Goal: Transaction & Acquisition: Download file/media

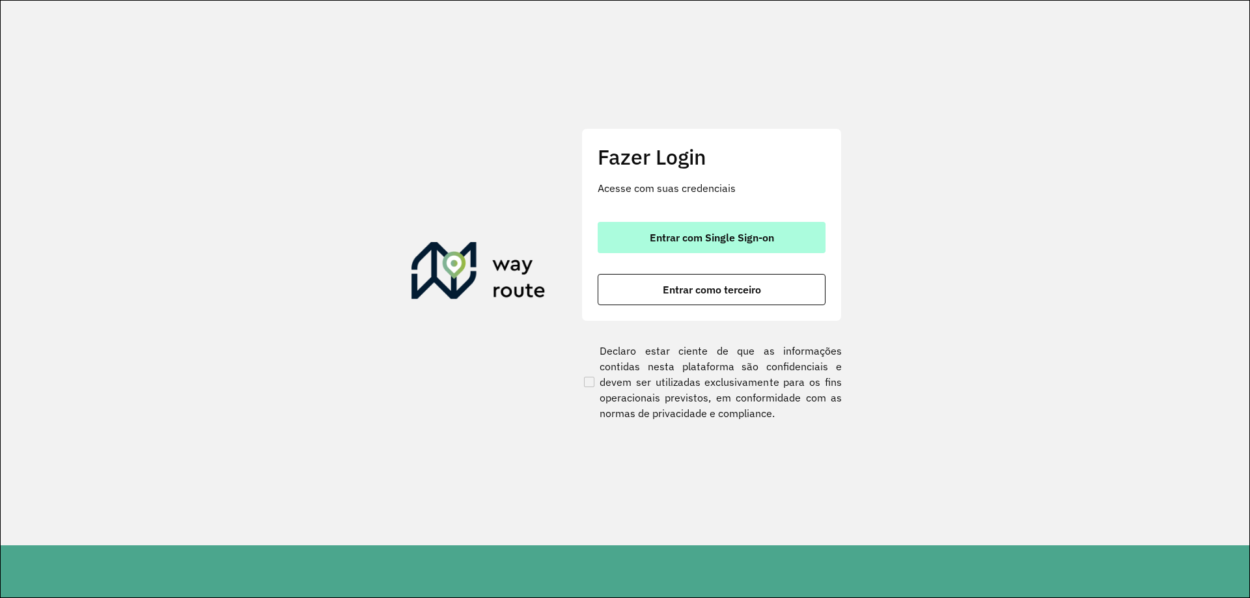
click at [720, 243] on span "Entrar com Single Sign-on" at bounding box center [712, 237] width 124 height 10
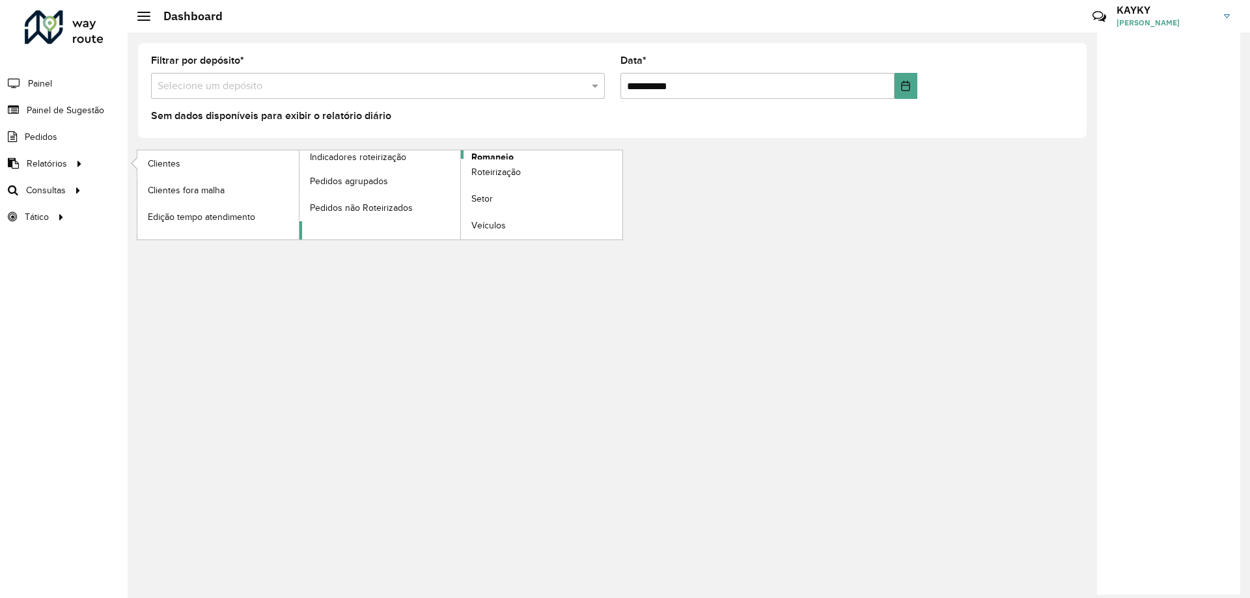
click at [485, 154] on span "Romaneio" at bounding box center [492, 157] width 42 height 14
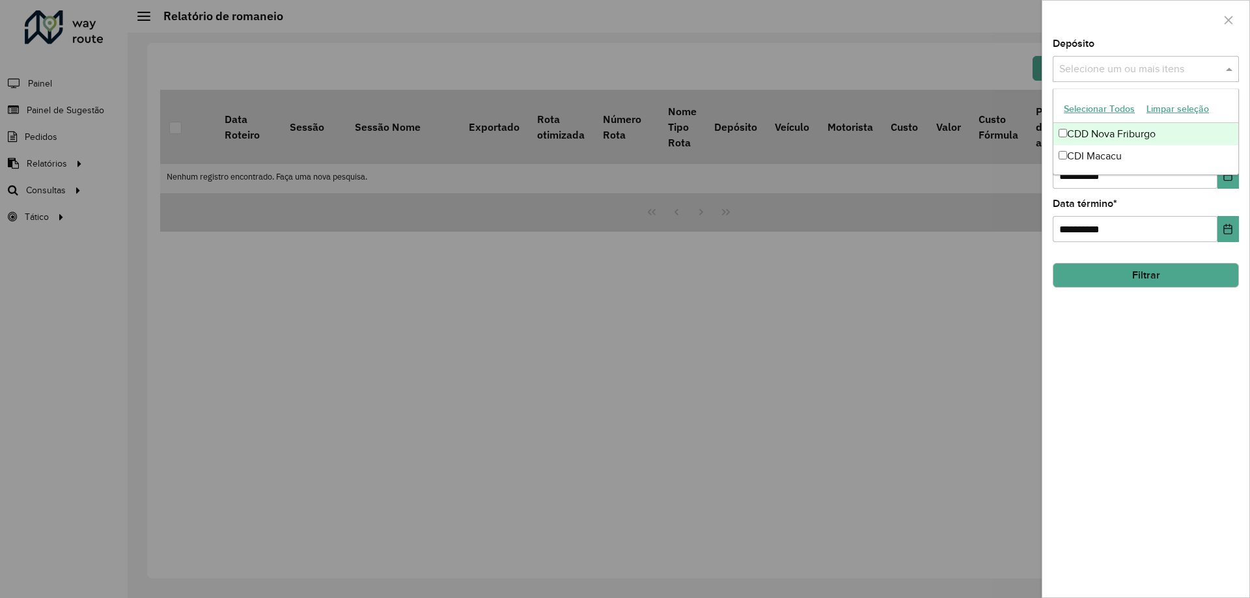
drag, startPoint x: 1184, startPoint y: 78, endPoint x: 1169, endPoint y: 79, distance: 15.0
click at [1183, 77] on div "Selecione um ou mais itens" at bounding box center [1146, 69] width 186 height 26
drag, startPoint x: 1132, startPoint y: 449, endPoint x: 1129, endPoint y: 286, distance: 163.4
click at [1132, 445] on div "**********" at bounding box center [1145, 318] width 207 height 559
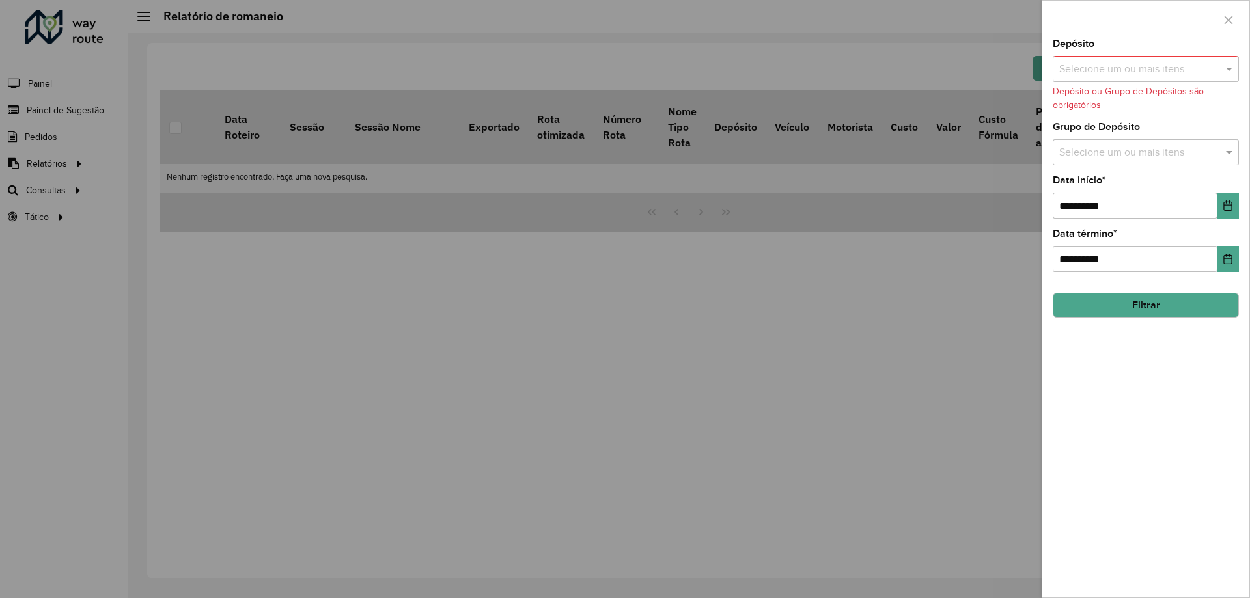
click at [1148, 64] on input "text" at bounding box center [1139, 70] width 167 height 16
click at [1112, 139] on div "CDD Nova Friburgo" at bounding box center [1145, 134] width 185 height 22
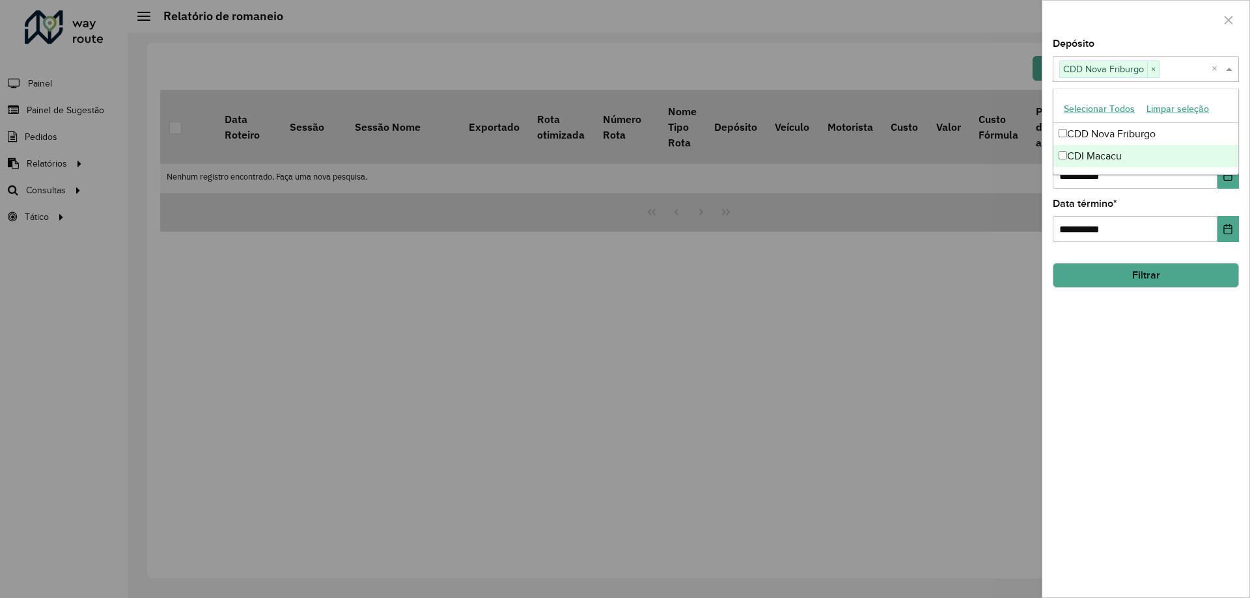
drag, startPoint x: 846, startPoint y: 374, endPoint x: 724, endPoint y: 355, distance: 123.3
click at [844, 375] on div at bounding box center [625, 299] width 1250 height 598
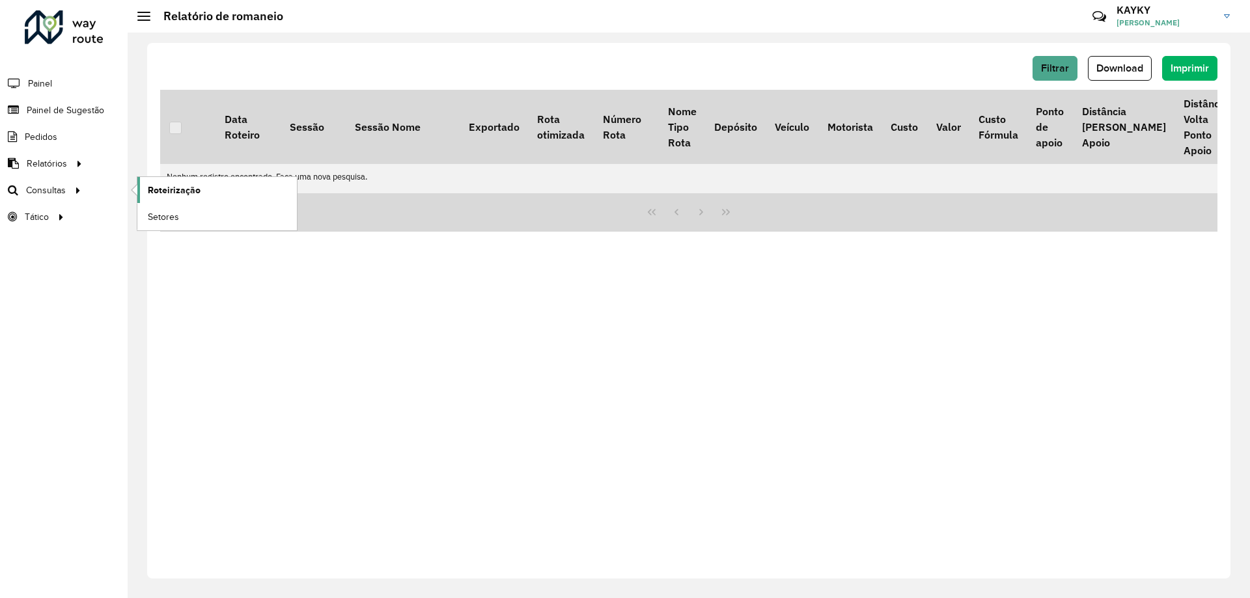
click at [227, 194] on link "Roteirização" at bounding box center [216, 190] width 159 height 26
click at [53, 81] on li "Painel" at bounding box center [64, 83] width 128 height 27
click at [46, 77] on span "Painel" at bounding box center [41, 84] width 27 height 14
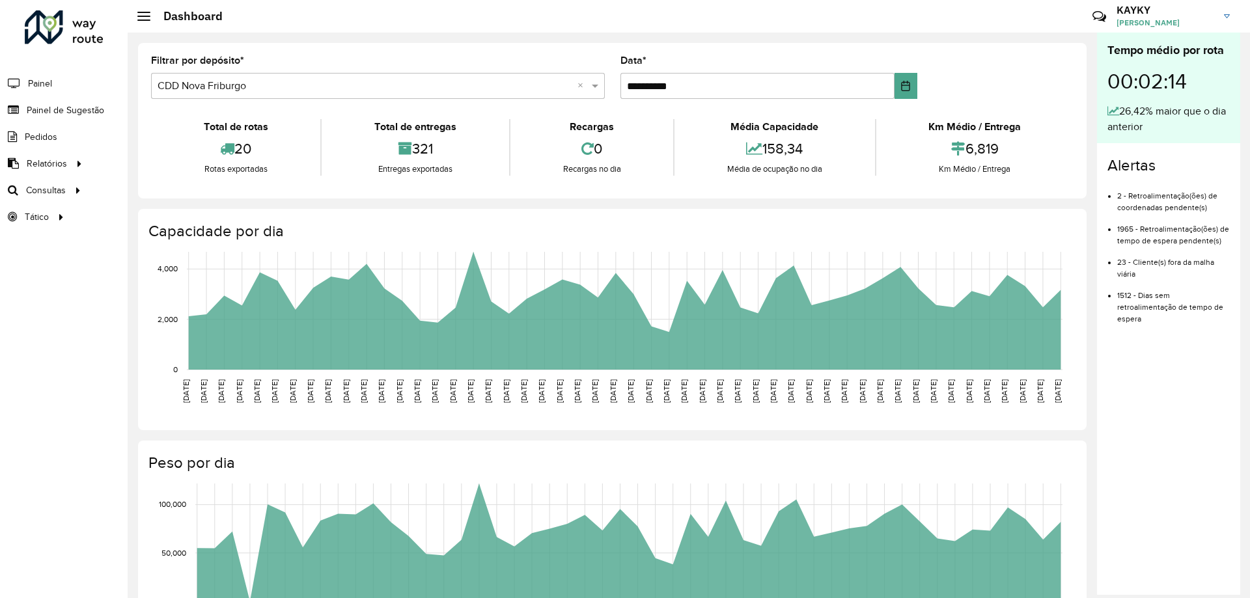
click at [470, 104] on formly-field "Filtrar por depósito * Selecione um depósito × CDD Nova Friburgo ×" at bounding box center [377, 82] width 469 height 53
click at [594, 85] on span at bounding box center [596, 86] width 16 height 16
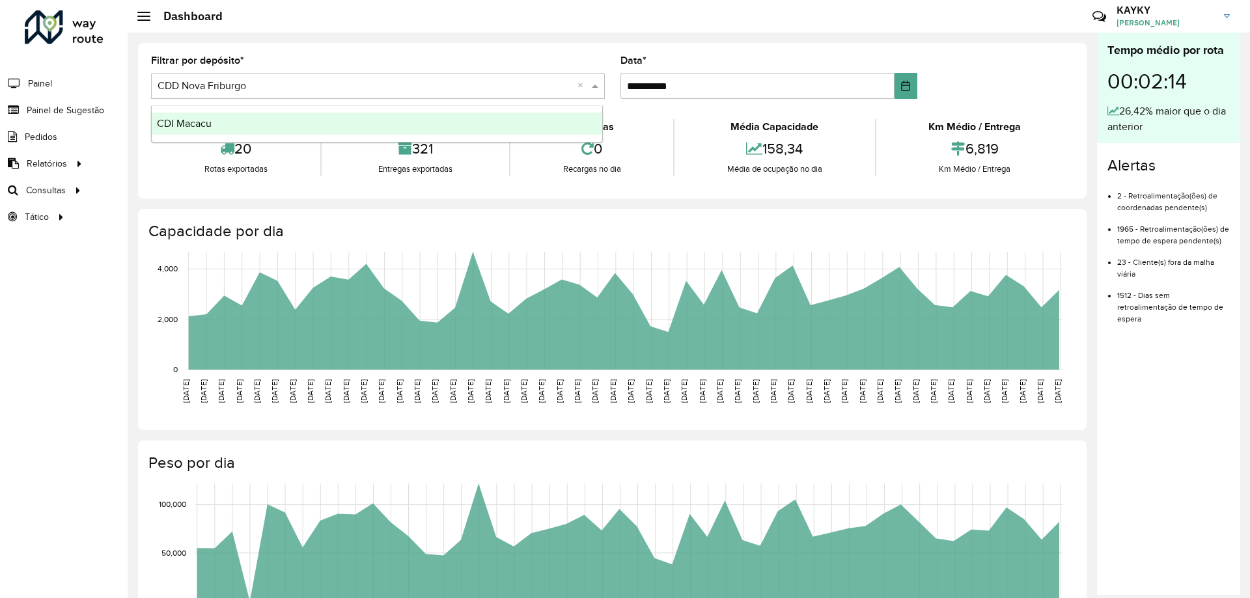
click at [402, 53] on div "**********" at bounding box center [612, 121] width 948 height 156
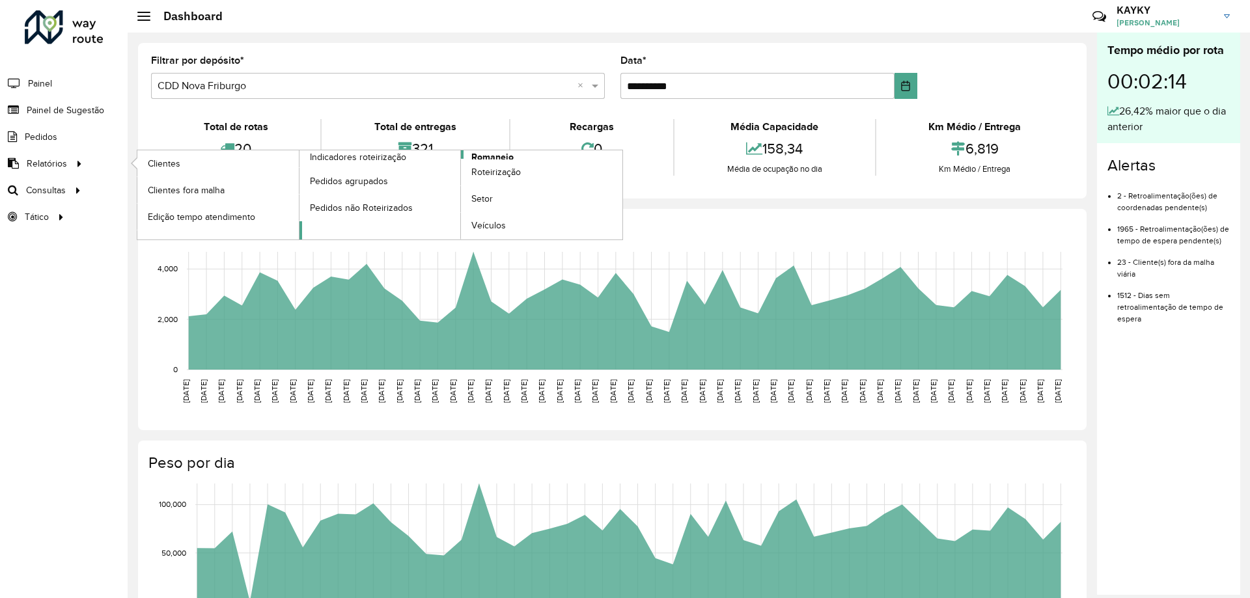
click at [498, 156] on span "Romaneio" at bounding box center [492, 157] width 42 height 14
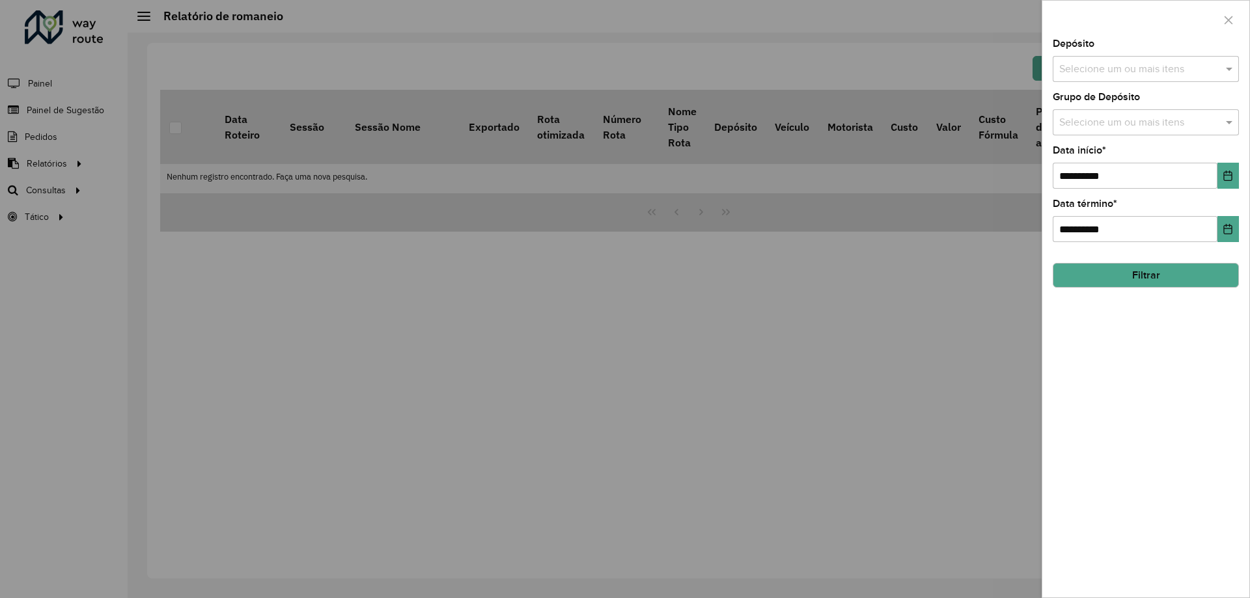
click at [1125, 74] on input "text" at bounding box center [1139, 70] width 167 height 16
click at [1120, 137] on div "CDD Nova Friburgo" at bounding box center [1145, 134] width 185 height 22
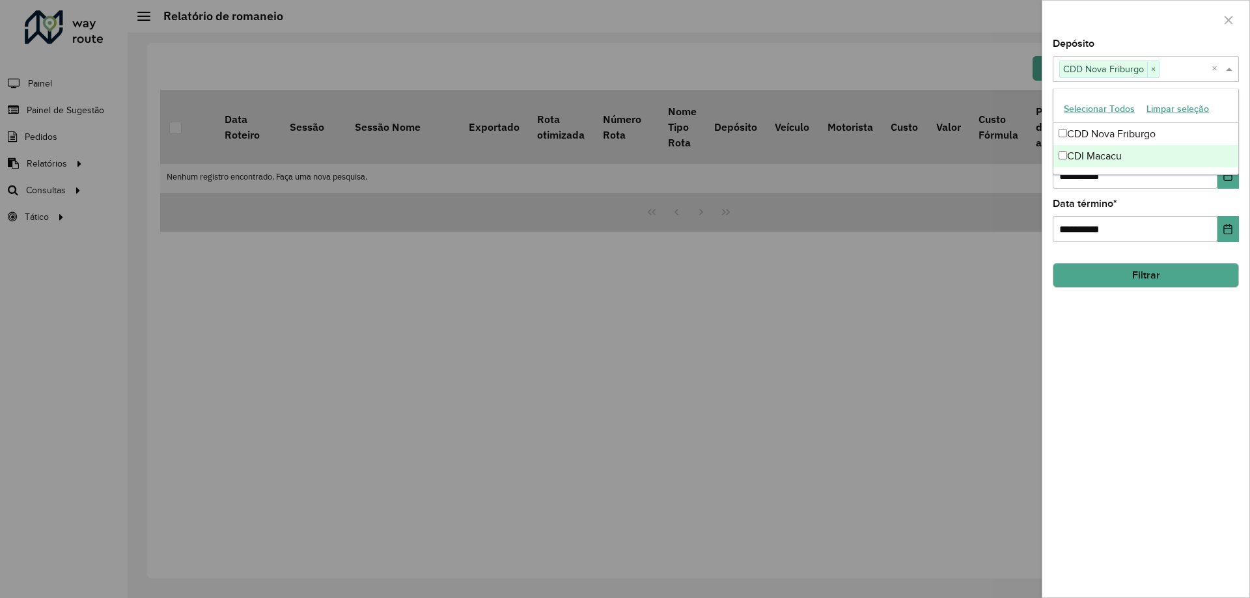
drag, startPoint x: 1118, startPoint y: 365, endPoint x: 1124, endPoint y: 349, distance: 16.5
click at [1120, 361] on div "**********" at bounding box center [1145, 318] width 207 height 559
click at [1112, 117] on input "text" at bounding box center [1139, 123] width 167 height 16
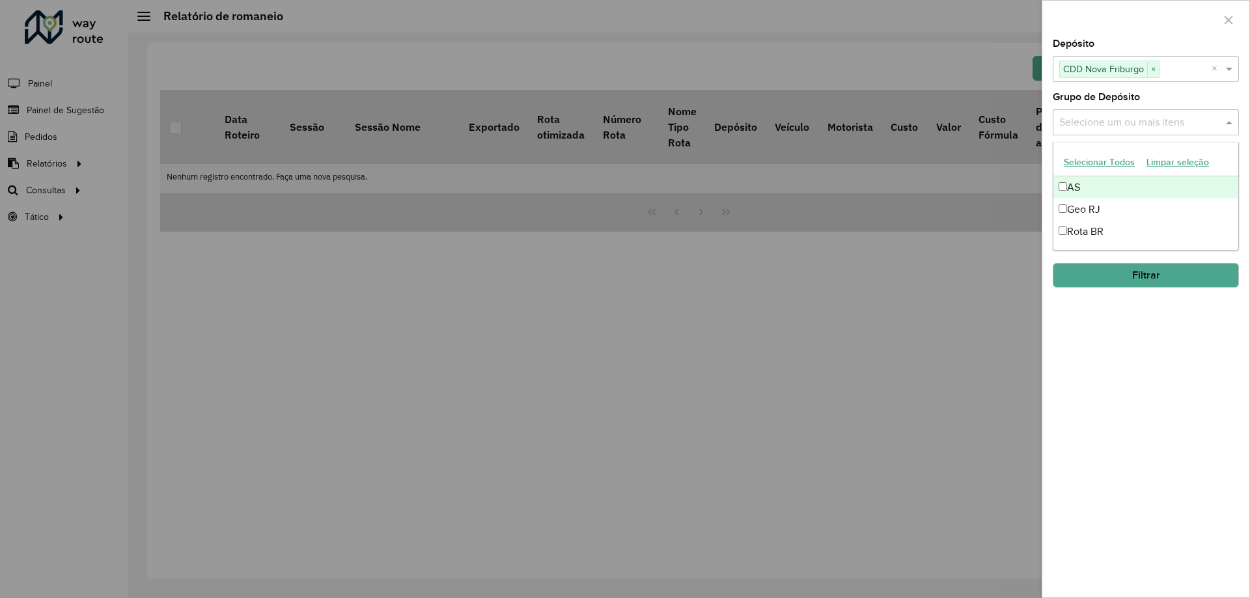
click at [1079, 191] on div "AS" at bounding box center [1145, 187] width 185 height 22
click at [1080, 191] on div "AS" at bounding box center [1145, 187] width 185 height 22
click at [1077, 210] on div "Geo RJ" at bounding box center [1145, 210] width 185 height 22
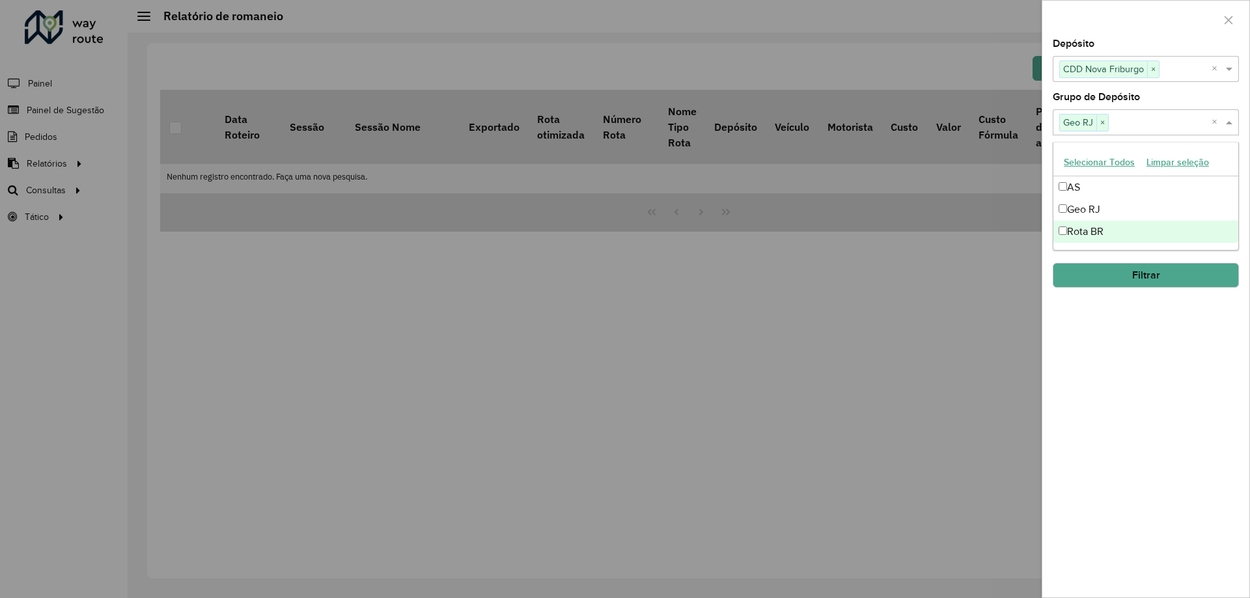
click at [1140, 325] on div "**********" at bounding box center [1145, 318] width 207 height 559
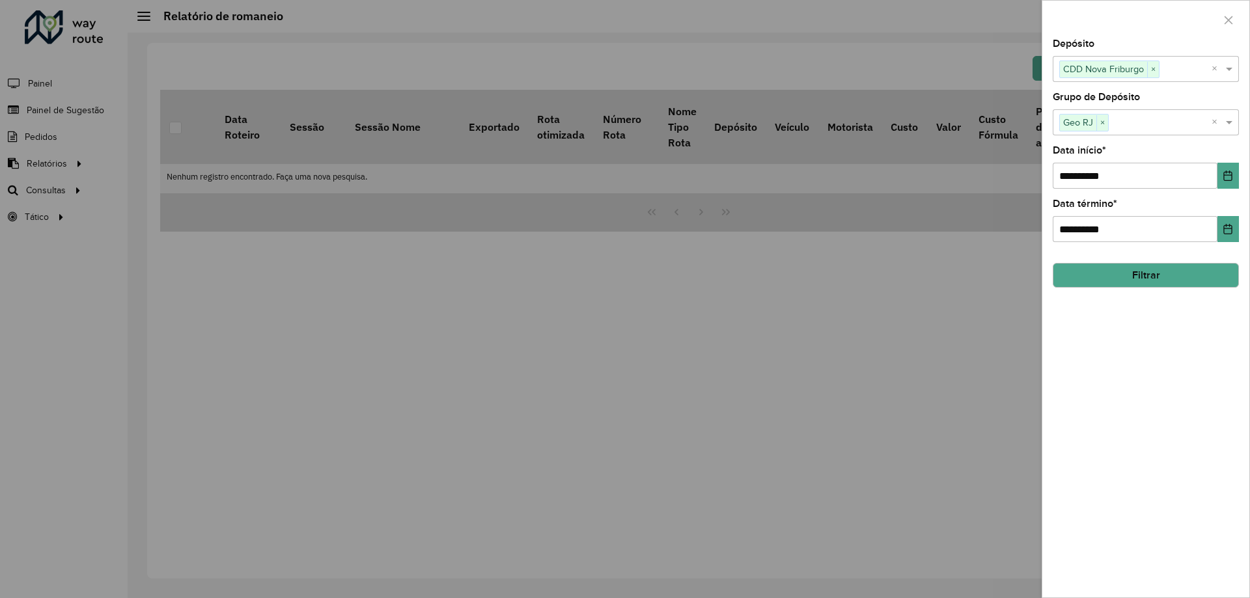
click at [1131, 265] on button "Filtrar" at bounding box center [1146, 275] width 186 height 25
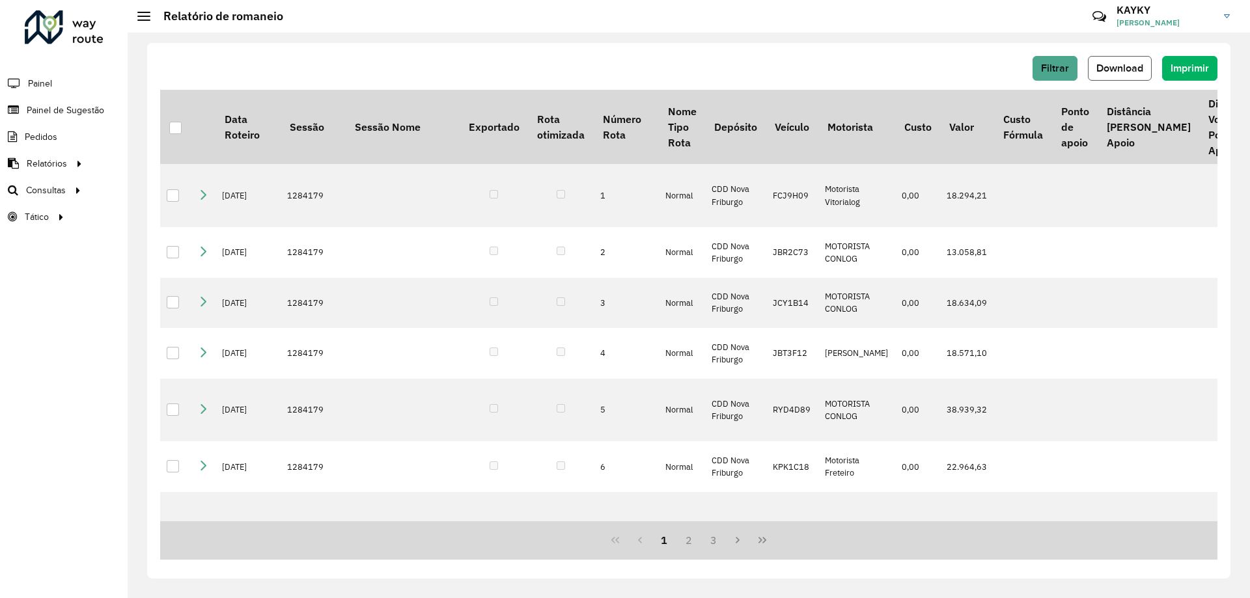
click at [1111, 66] on span "Download" at bounding box center [1119, 67] width 47 height 11
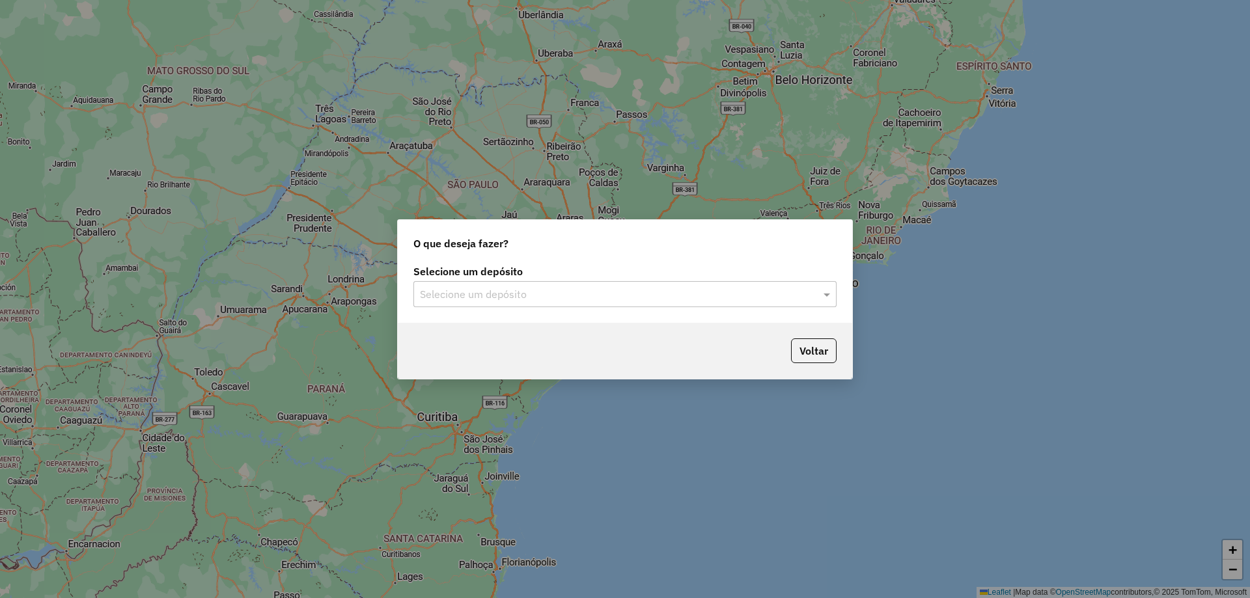
click at [719, 305] on div "Selecione um depósito" at bounding box center [624, 294] width 423 height 26
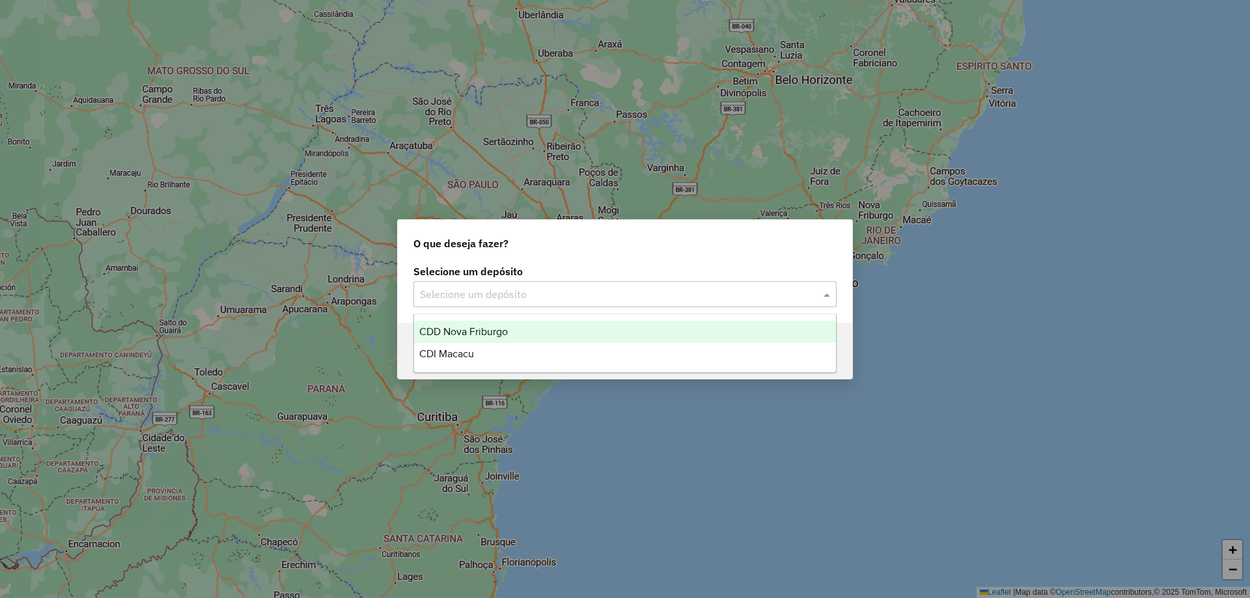
click at [1023, 249] on div "O que deseja fazer? Selecione um depósito Selecione um depósito Voltar" at bounding box center [625, 299] width 1250 height 598
